Goal: Transaction & Acquisition: Download file/media

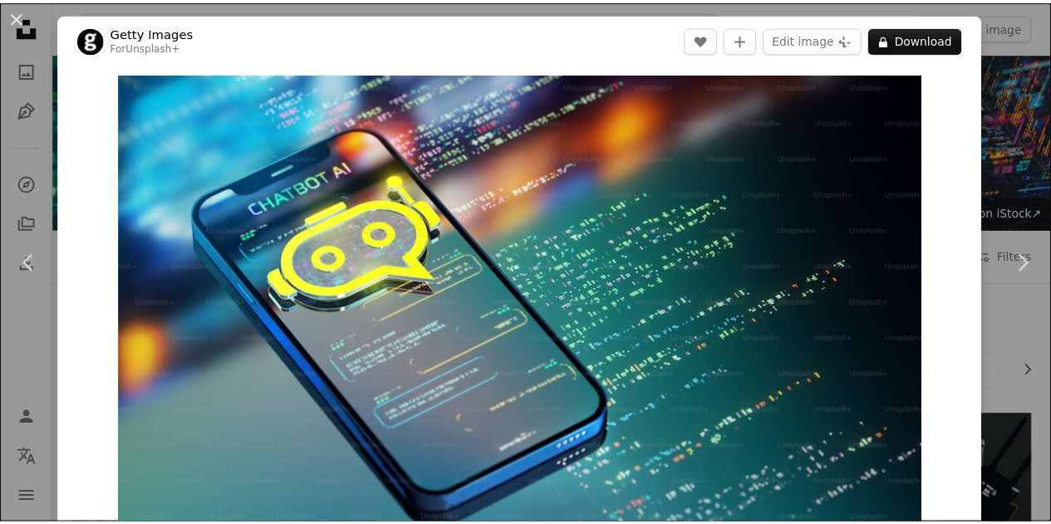
scroll to position [11880, 0]
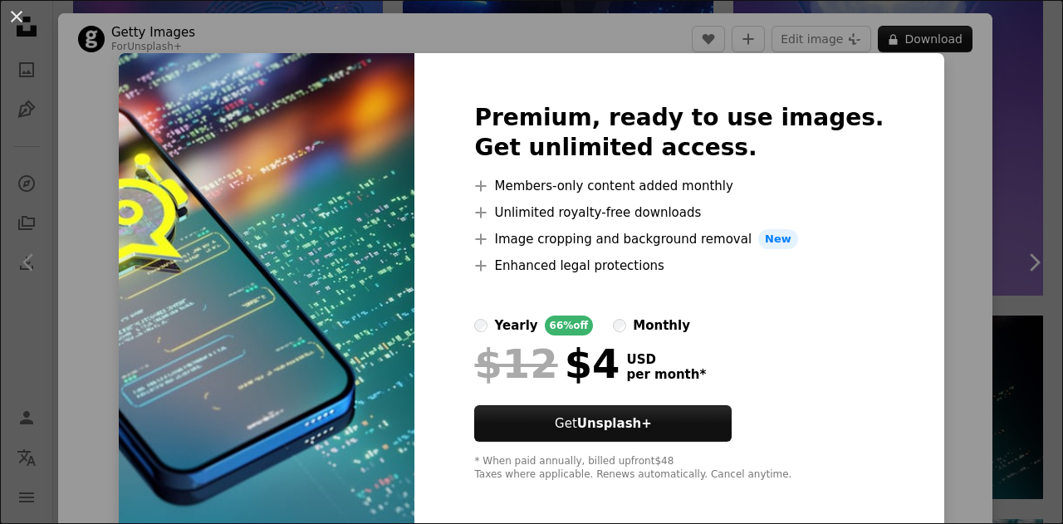
click at [17, 21] on button "An X shape" at bounding box center [17, 17] width 20 height 20
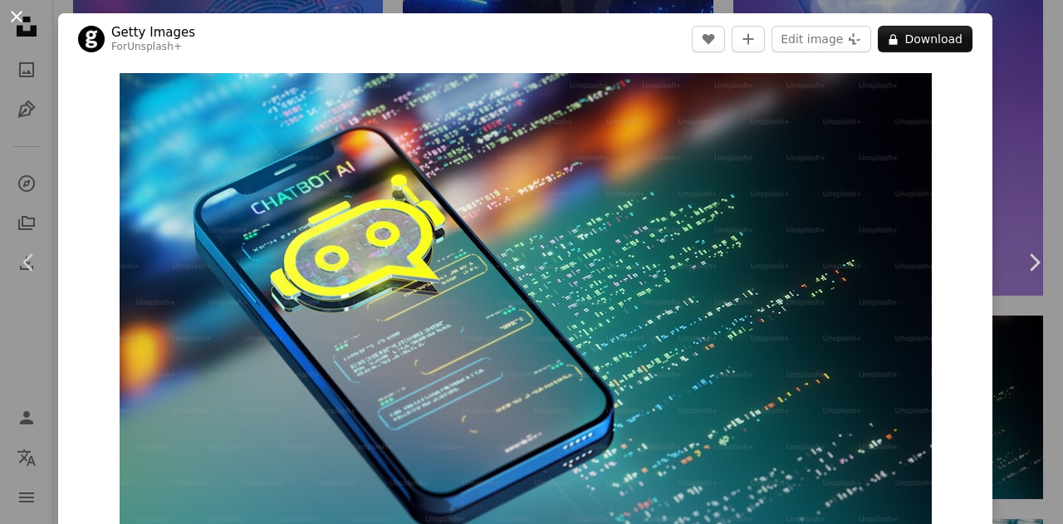
click at [26, 17] on button "An X shape" at bounding box center [17, 17] width 20 height 20
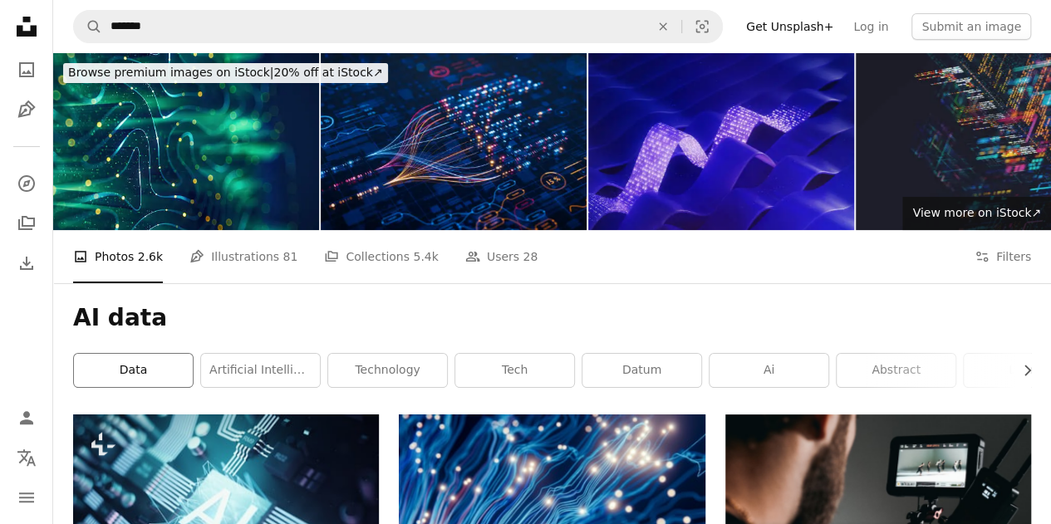
click at [141, 371] on link "data" at bounding box center [133, 370] width 119 height 33
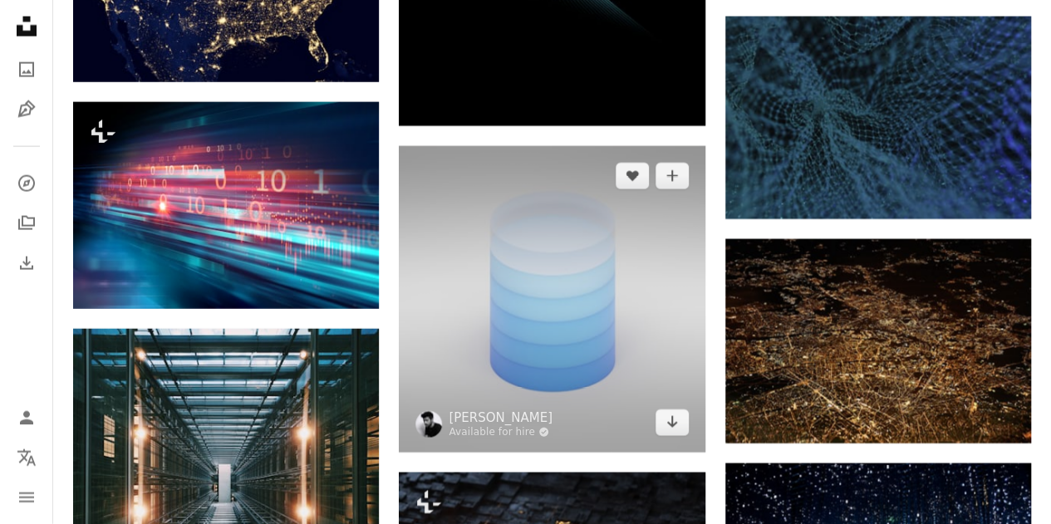
scroll to position [5151, 0]
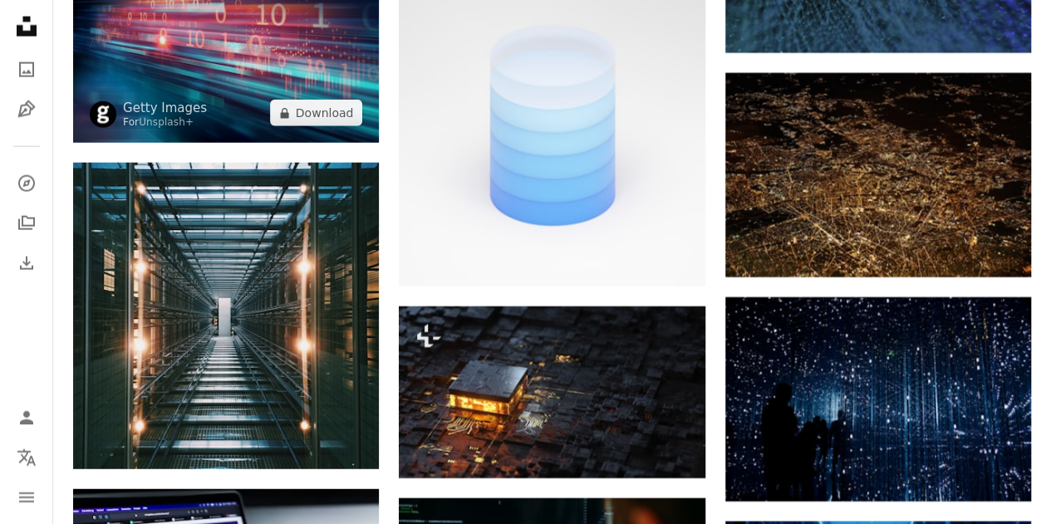
click at [209, 74] on img at bounding box center [226, 40] width 306 height 208
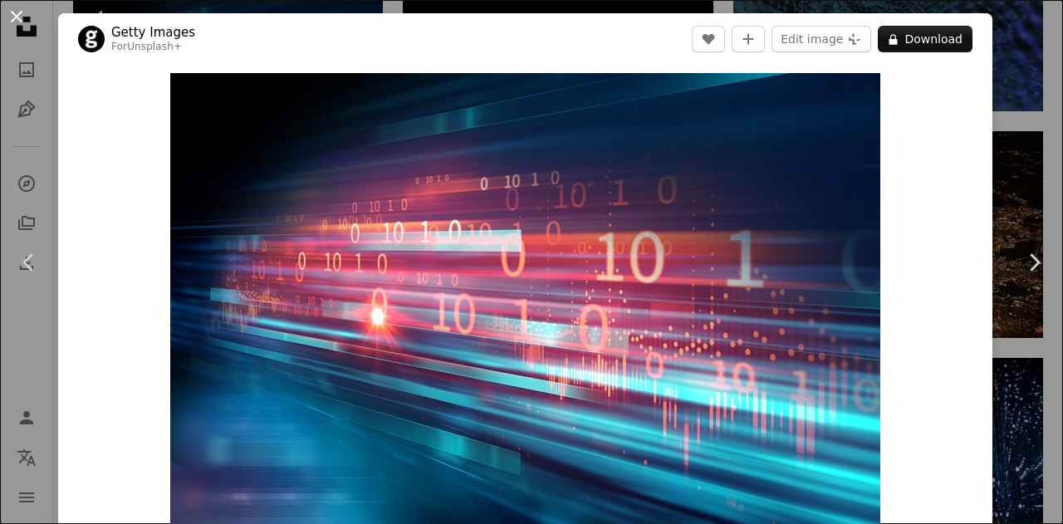
click at [20, 10] on button "An X shape" at bounding box center [17, 17] width 20 height 20
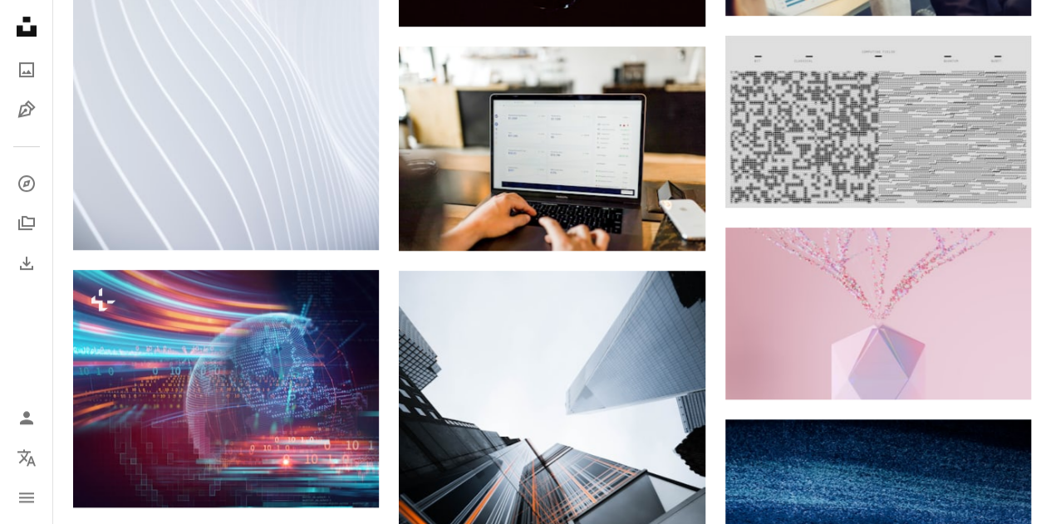
scroll to position [9959, 0]
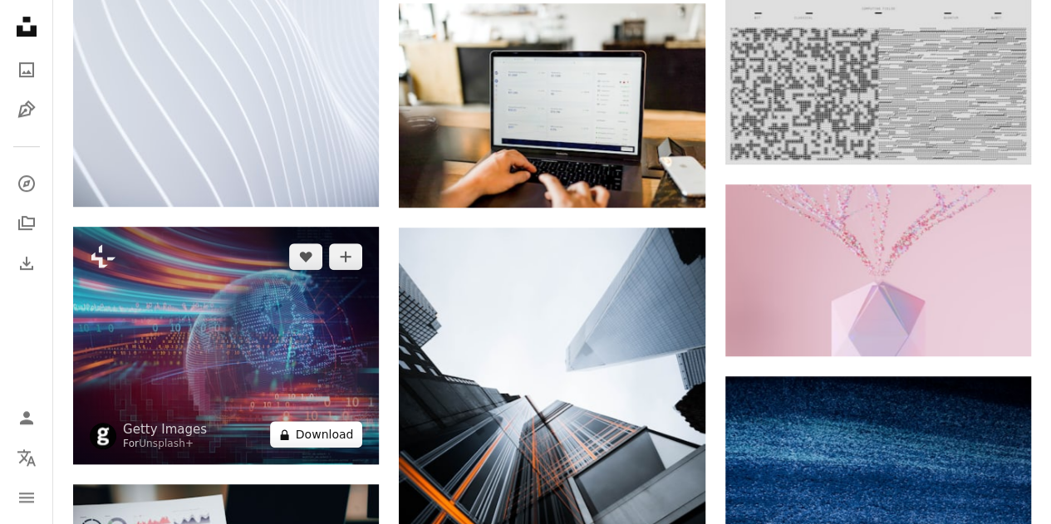
click at [298, 432] on button "A lock Download" at bounding box center [316, 434] width 93 height 27
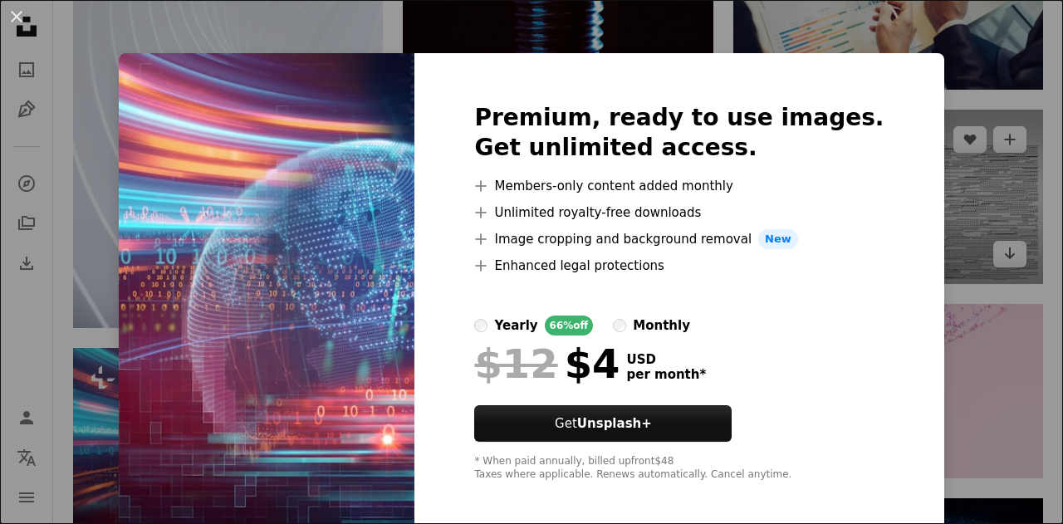
click at [911, 80] on div "An X shape Premium, ready to use images. Get unlimited access. A plus sign Memb…" at bounding box center [531, 262] width 1063 height 524
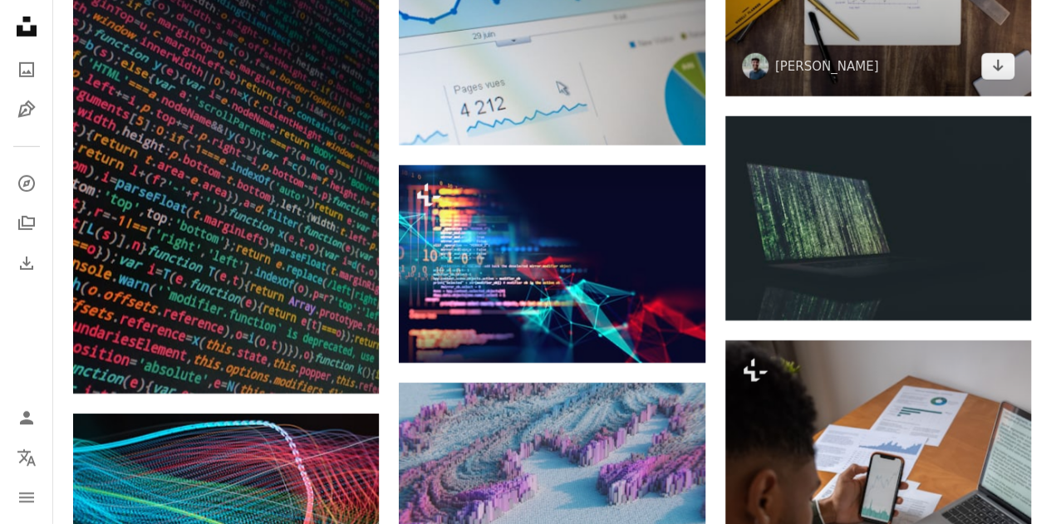
scroll to position [9055, 0]
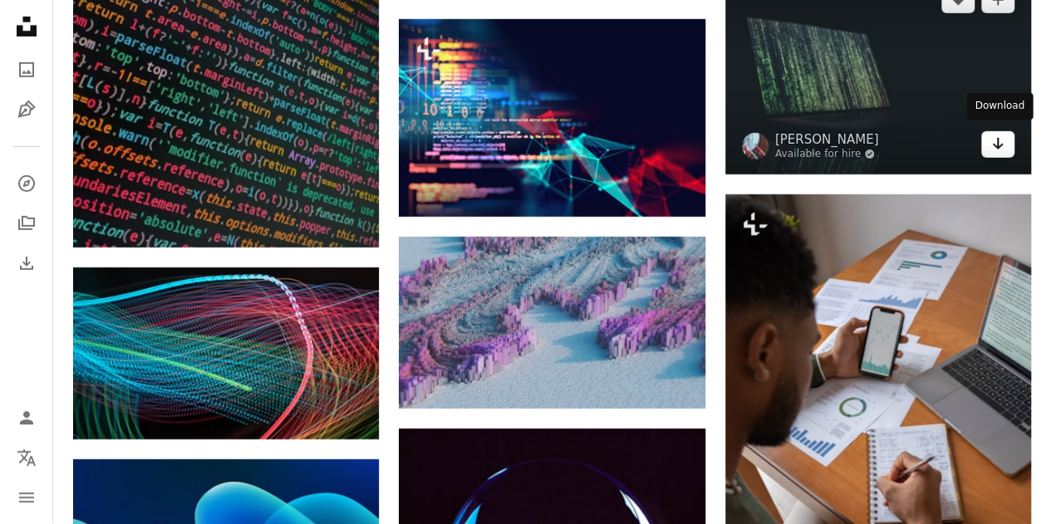
click at [994, 137] on icon "Arrow pointing down" at bounding box center [997, 144] width 13 height 20
